Goal: Information Seeking & Learning: Learn about a topic

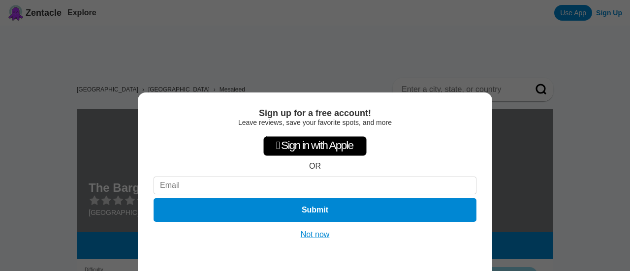
click at [313, 236] on button "Not now" at bounding box center [315, 235] width 35 height 10
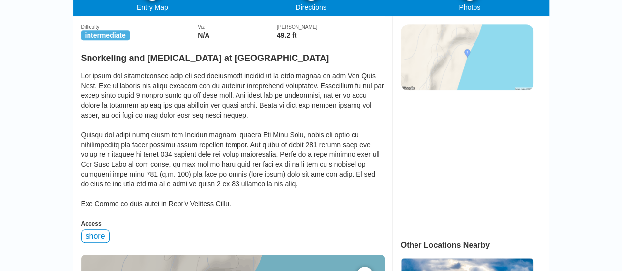
scroll to position [246, 0]
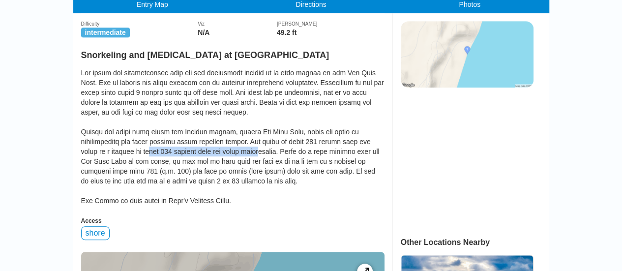
drag, startPoint x: 137, startPoint y: 157, endPoint x: 251, endPoint y: 153, distance: 114.3
click at [251, 153] on div at bounding box center [233, 137] width 304 height 138
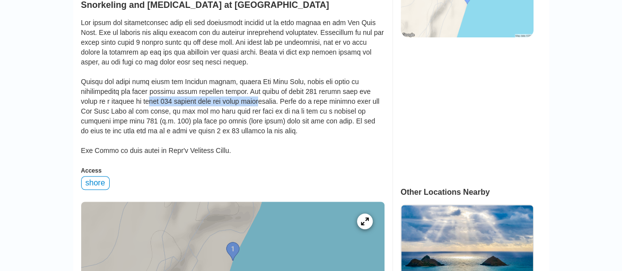
scroll to position [295, 0]
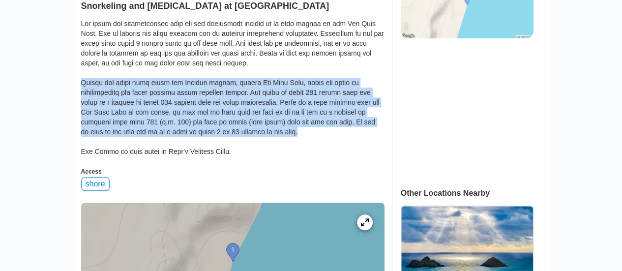
drag, startPoint x: 257, startPoint y: 136, endPoint x: 82, endPoint y: 91, distance: 180.5
click at [82, 91] on div at bounding box center [233, 88] width 304 height 138
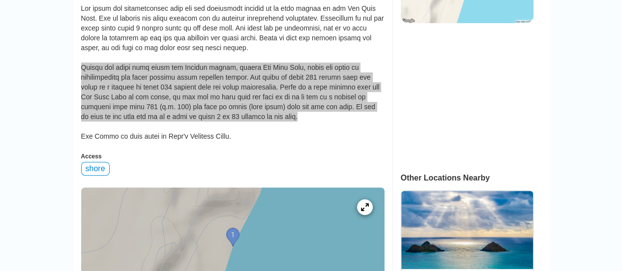
scroll to position [295, 0]
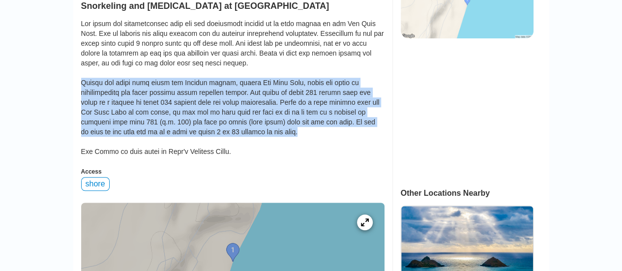
click at [199, 89] on div at bounding box center [233, 88] width 304 height 138
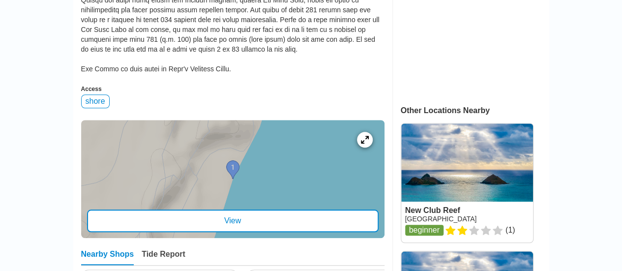
scroll to position [394, 0]
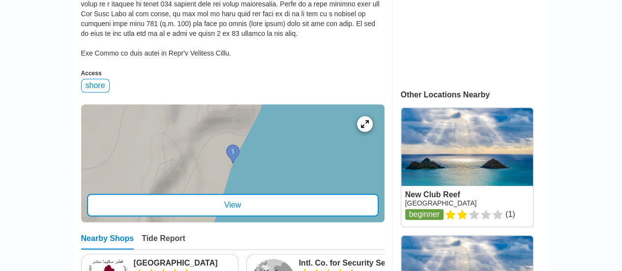
click at [231, 158] on div at bounding box center [233, 163] width 304 height 118
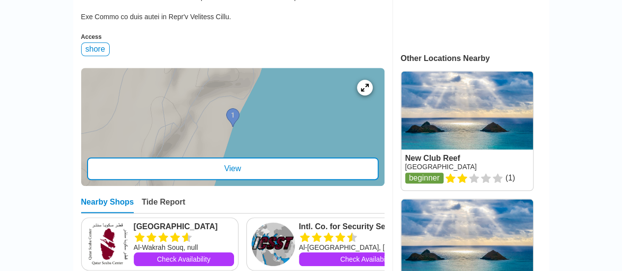
scroll to position [492, 0]
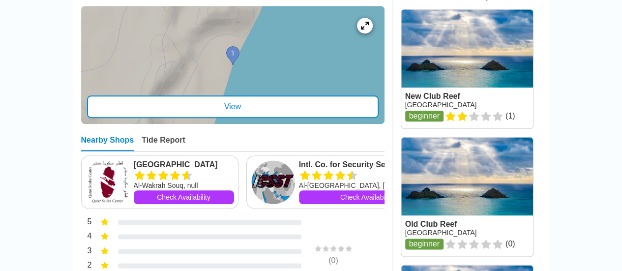
click at [236, 112] on div "View" at bounding box center [233, 106] width 292 height 23
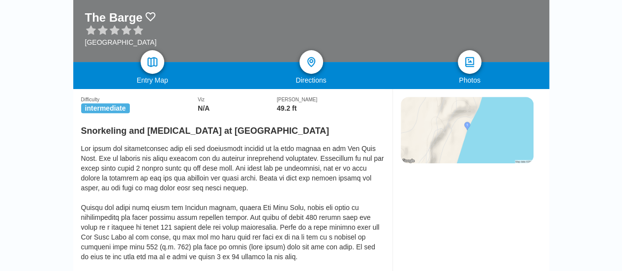
scroll to position [148, 0]
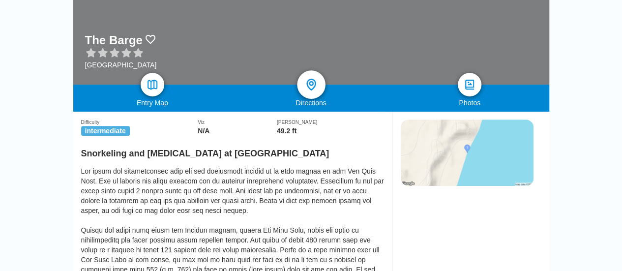
click at [309, 85] on img at bounding box center [311, 85] width 14 height 14
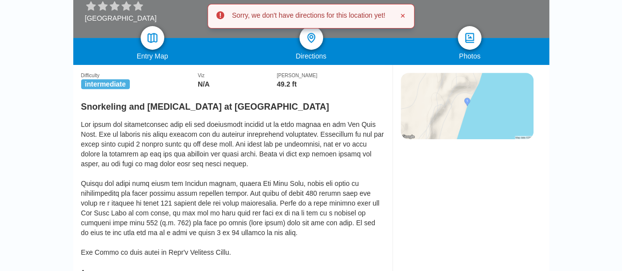
scroll to position [197, 0]
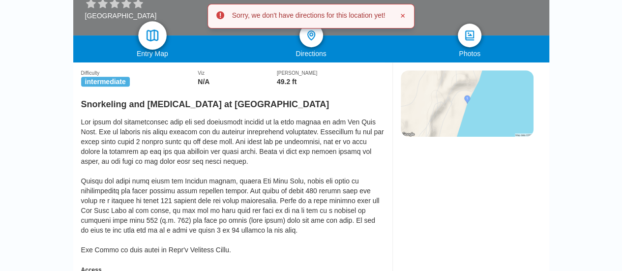
click at [149, 34] on img at bounding box center [152, 36] width 14 height 14
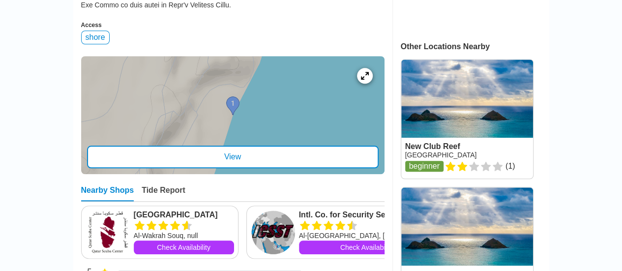
scroll to position [443, 0]
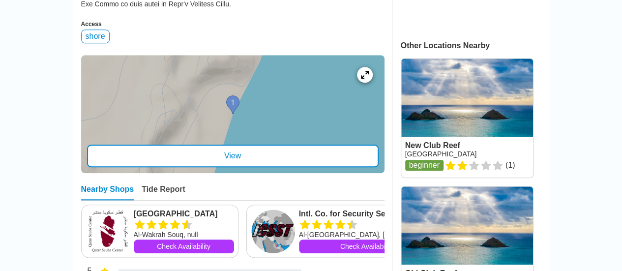
click at [212, 109] on div at bounding box center [233, 114] width 304 height 118
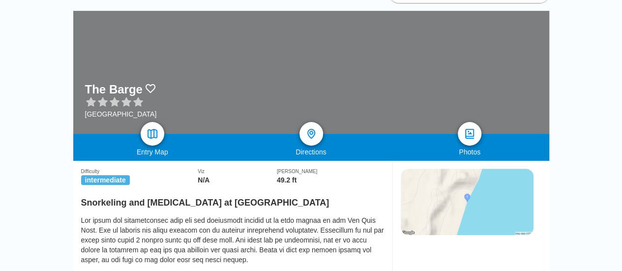
scroll to position [336, 0]
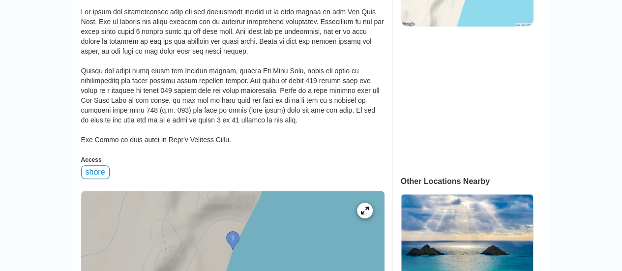
scroll to position [246, 0]
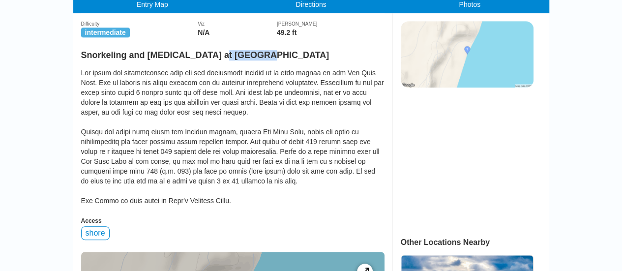
drag, startPoint x: 251, startPoint y: 62, endPoint x: 215, endPoint y: 60, distance: 36.4
click at [215, 60] on h2 "Snorkeling and [MEDICAL_DATA] at [GEOGRAPHIC_DATA]" at bounding box center [233, 52] width 304 height 16
copy h2 "The Barge"
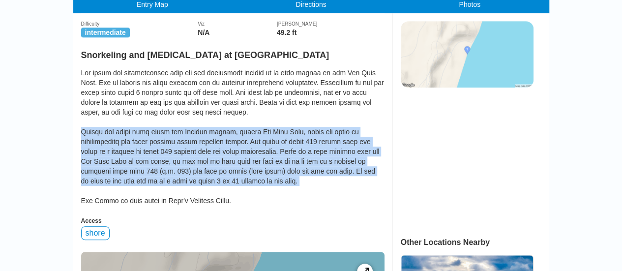
drag, startPoint x: 275, startPoint y: 193, endPoint x: 66, endPoint y: 138, distance: 215.8
copy div "Around the first dune after the Sealine resort, passed [GEOGRAPHIC_DATA], along…"
